Goal: Navigation & Orientation: Find specific page/section

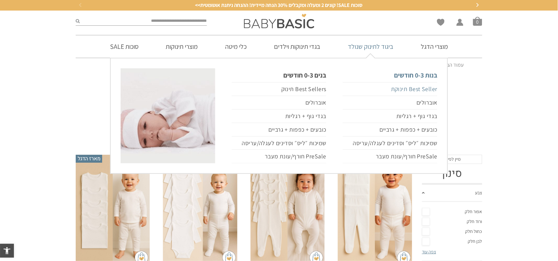
click at [422, 87] on link "Best Seller תינוקת" at bounding box center [390, 89] width 94 height 14
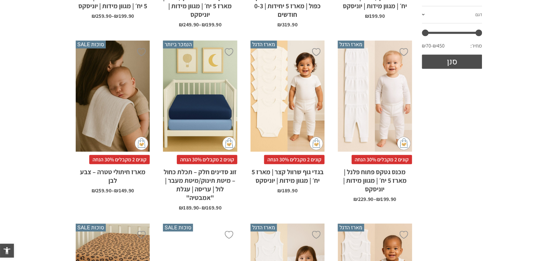
scroll to position [330, 0]
